Goal: Communication & Community: Share content

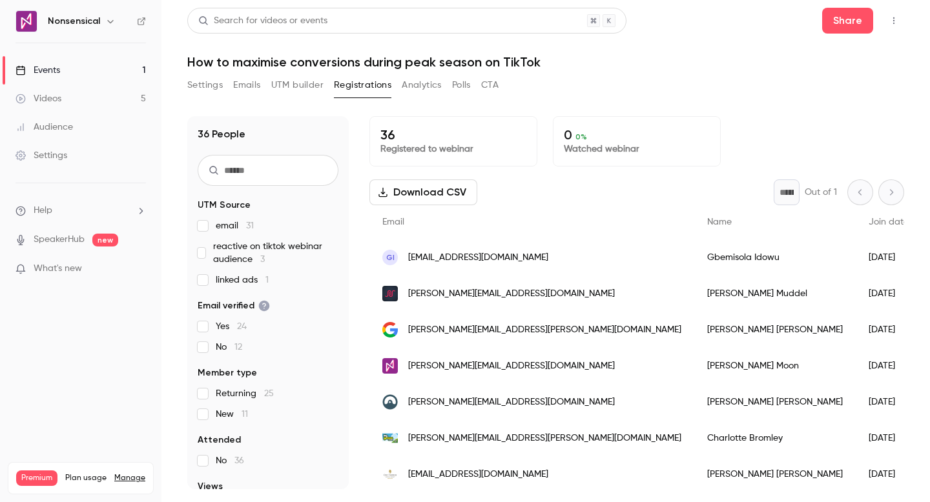
click at [189, 84] on button "Settings" at bounding box center [205, 85] width 36 height 21
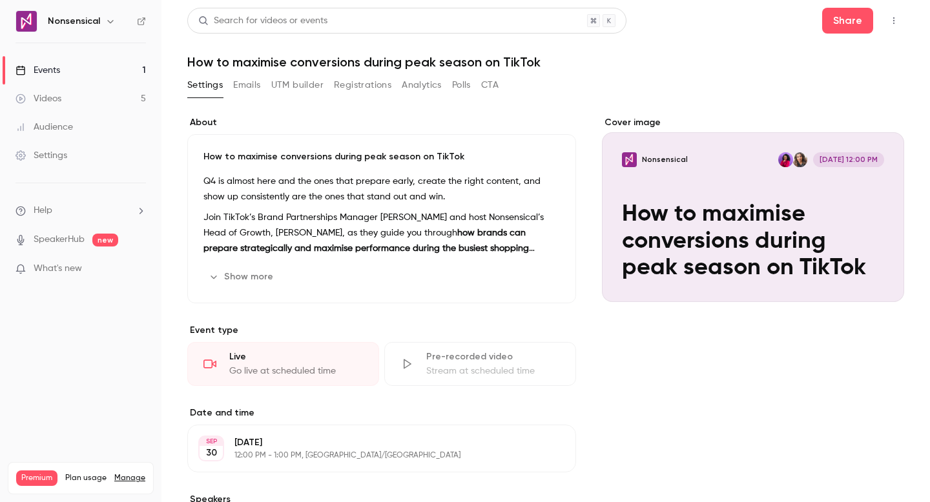
click at [89, 70] on link "Events 1" at bounding box center [80, 70] width 161 height 28
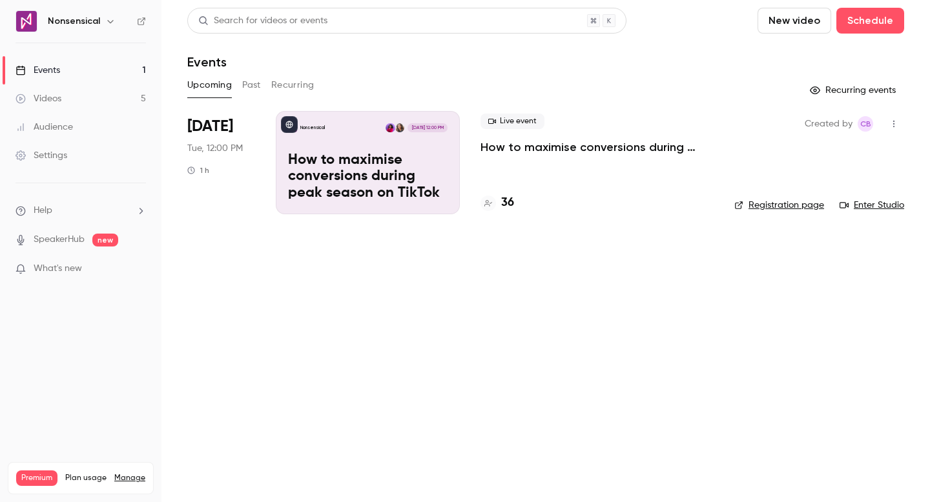
click at [896, 123] on icon "button" at bounding box center [893, 123] width 10 height 9
click at [866, 196] on div "Invite to Studio" at bounding box center [844, 190] width 98 height 13
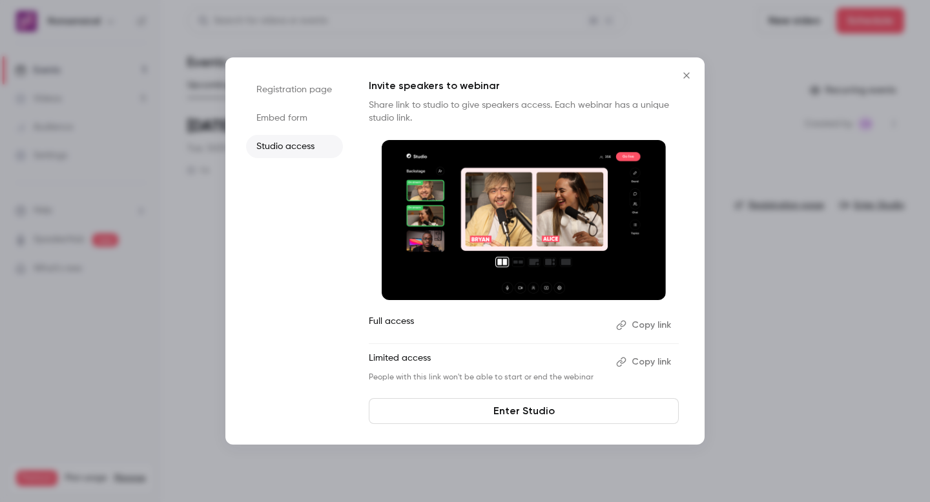
click at [655, 322] on button "Copy link" at bounding box center [645, 325] width 68 height 21
